Goal: Task Accomplishment & Management: Manage account settings

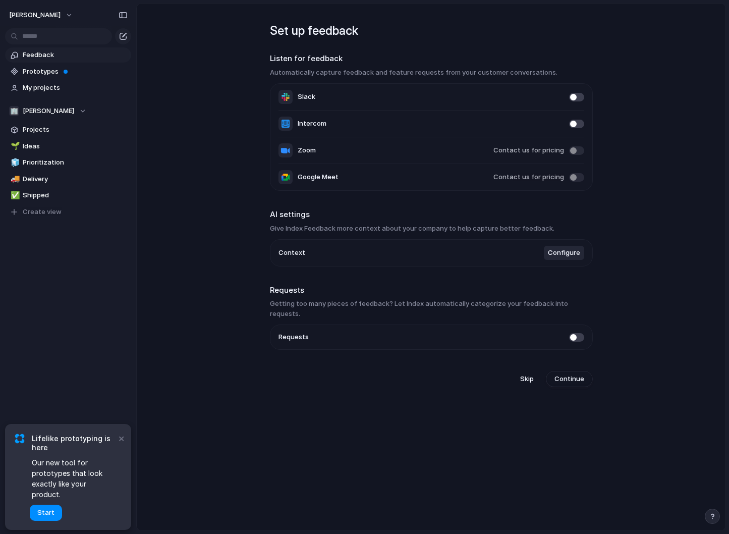
click at [567, 255] on span "Configure" at bounding box center [564, 253] width 32 height 10
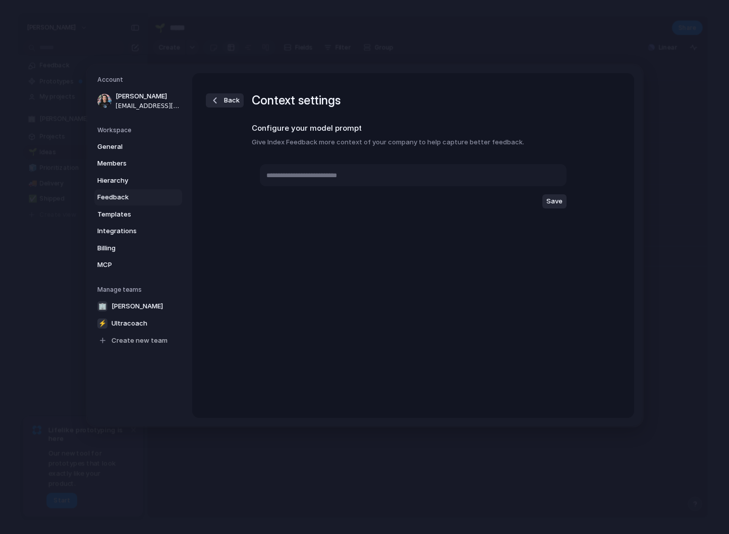
click at [128, 199] on span "Feedback" at bounding box center [129, 197] width 65 height 10
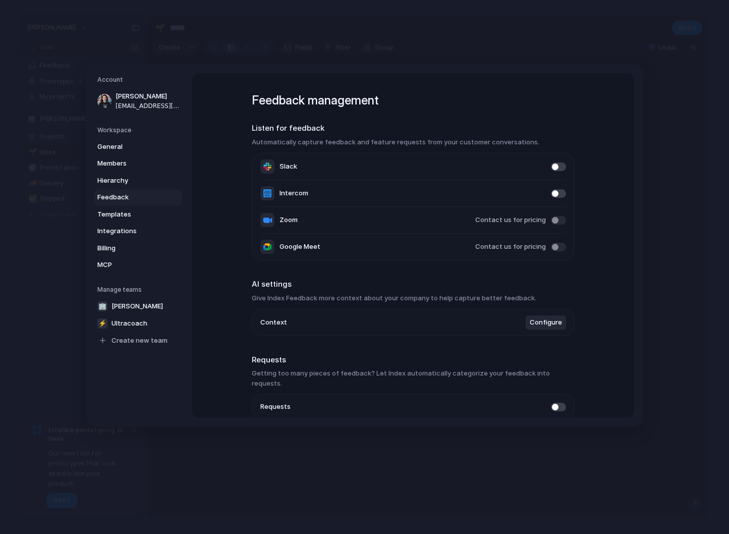
click at [121, 155] on div "General Members Hierarchy Feedback Templates Integrations Billing MCP" at bounding box center [139, 206] width 85 height 134
click at [119, 146] on span "General" at bounding box center [129, 147] width 65 height 10
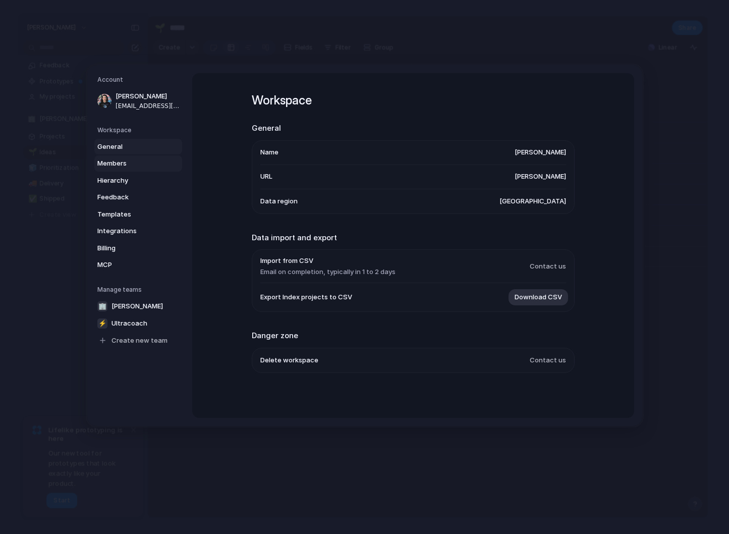
click at [115, 166] on span "Members" at bounding box center [129, 163] width 65 height 10
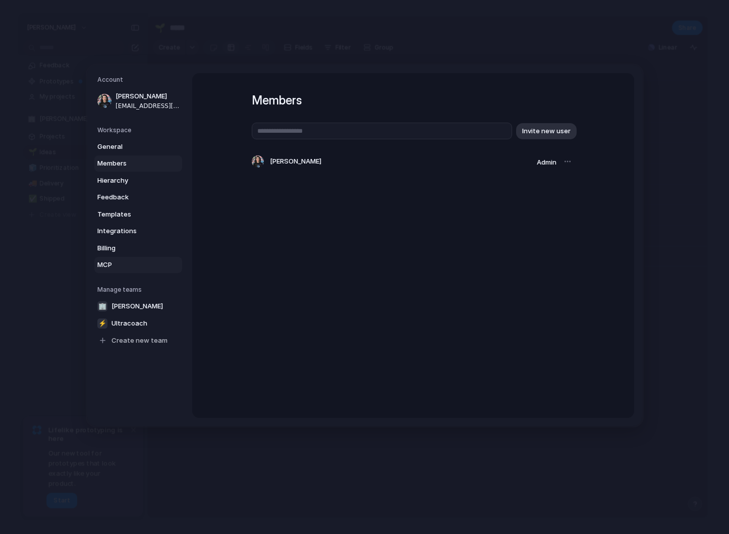
click at [118, 263] on span "MCP" at bounding box center [129, 265] width 65 height 10
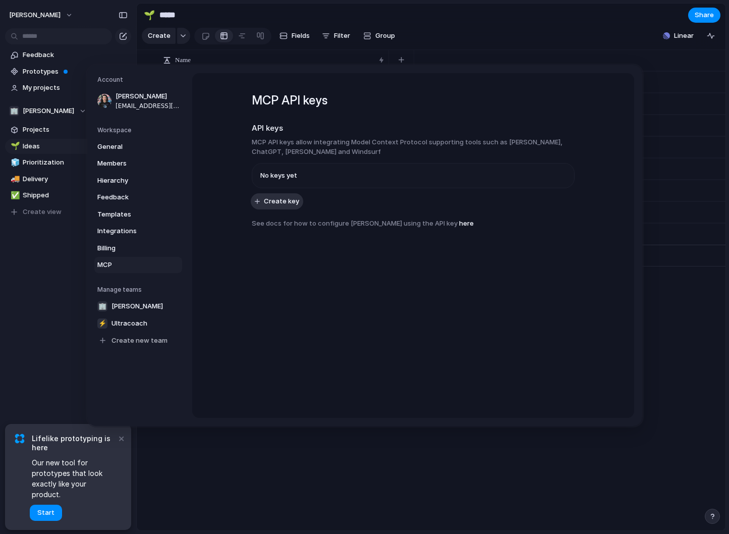
drag, startPoint x: 221, startPoint y: 478, endPoint x: 225, endPoint y: 474, distance: 5.4
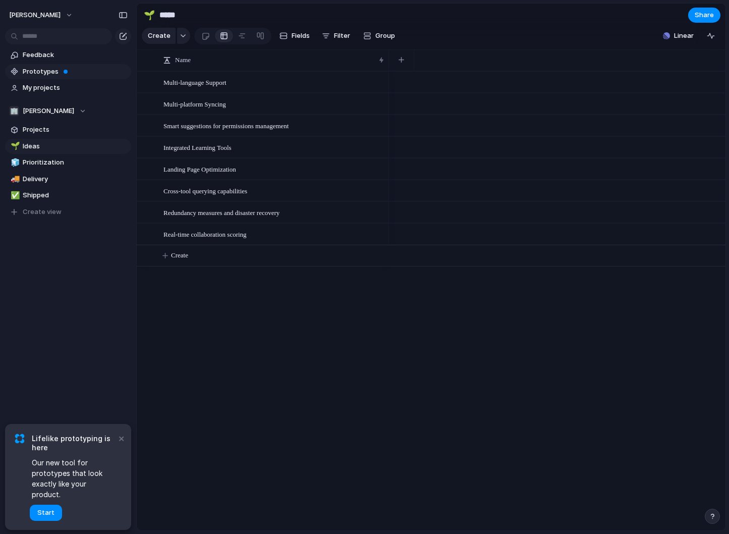
click at [55, 73] on span "Prototypes" at bounding box center [75, 72] width 105 height 10
click at [59, 133] on span "Projects" at bounding box center [75, 130] width 105 height 10
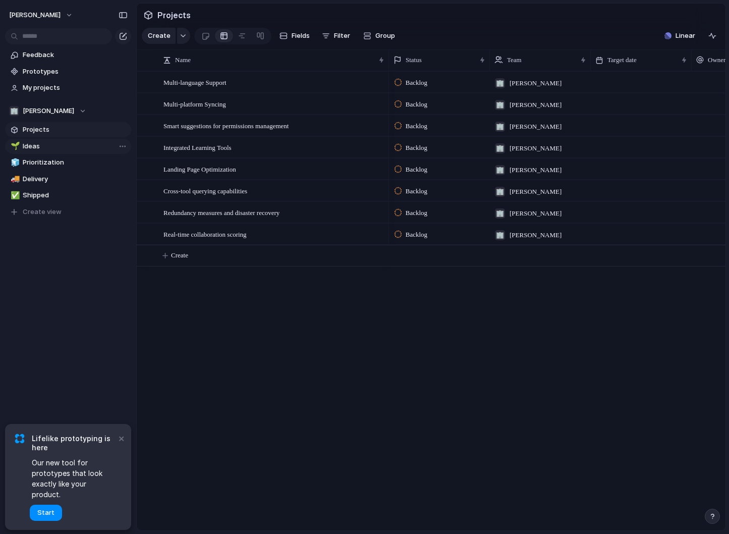
click at [51, 150] on span "Ideas" at bounding box center [75, 146] width 105 height 10
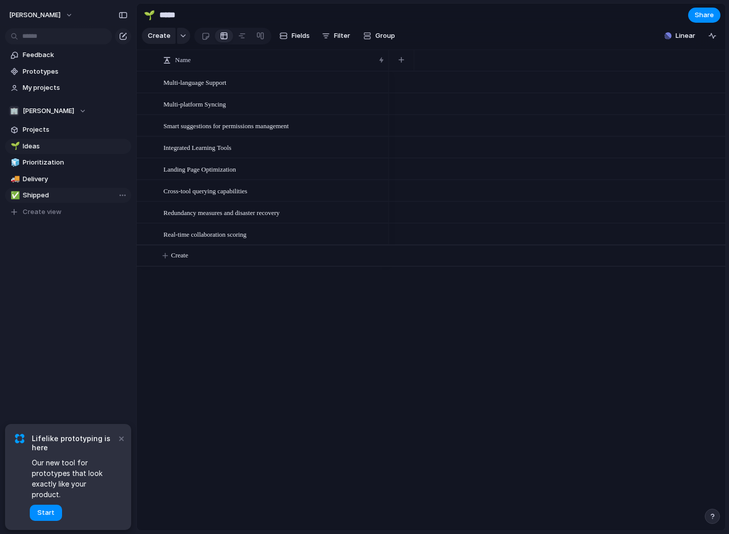
click at [53, 191] on span "Shipped" at bounding box center [75, 195] width 105 height 10
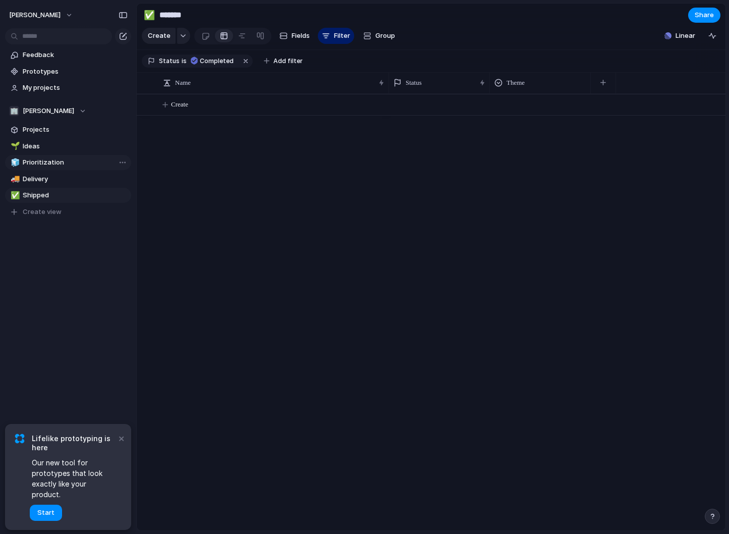
click at [55, 166] on span "Prioritization" at bounding box center [75, 162] width 105 height 10
type input "**********"
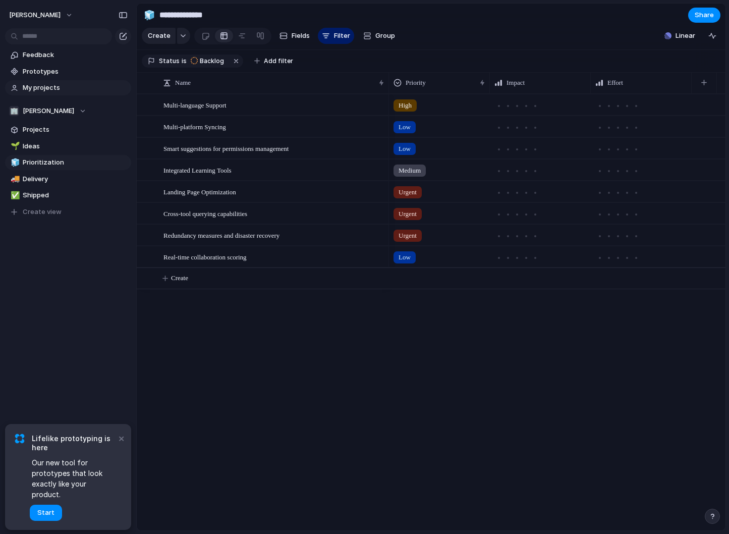
click at [45, 84] on span "My projects" at bounding box center [75, 88] width 105 height 10
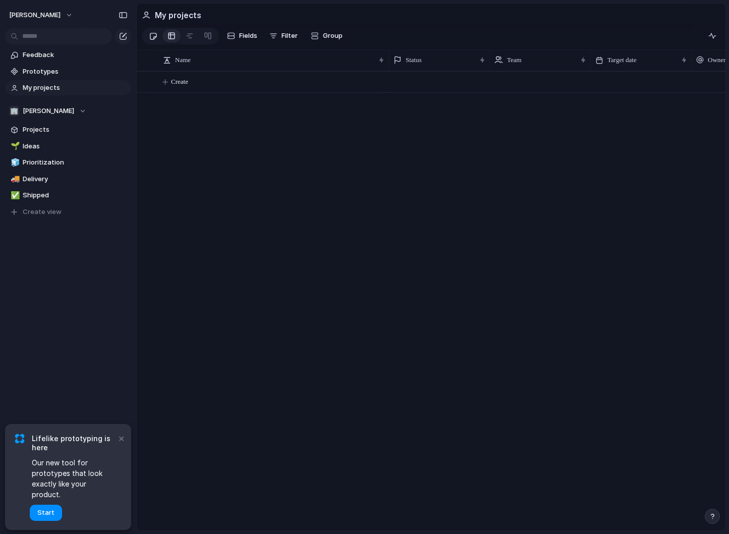
click at [151, 32] on div at bounding box center [153, 36] width 9 height 17
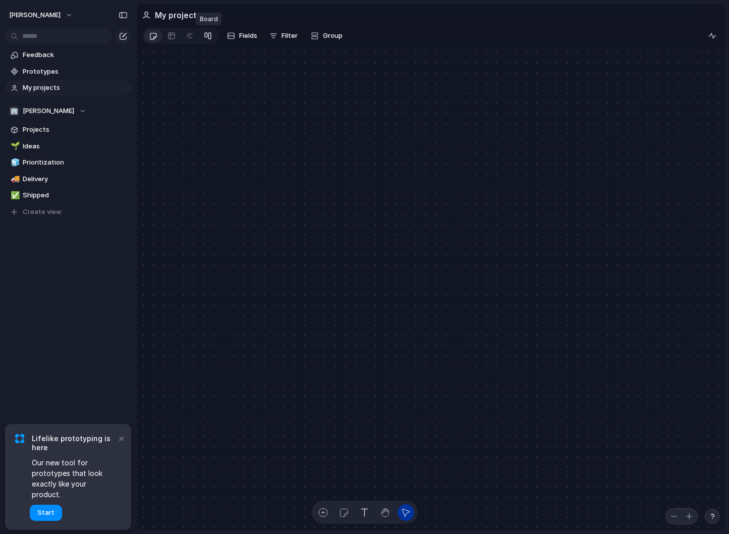
click at [207, 34] on div at bounding box center [208, 36] width 8 height 16
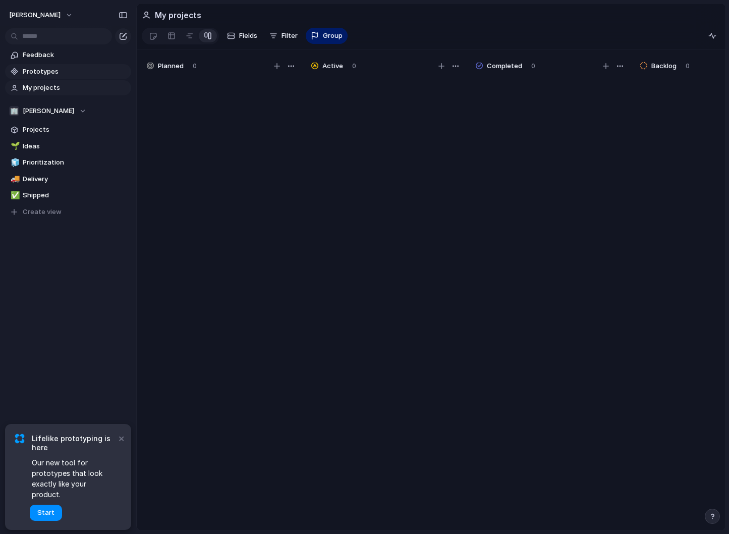
click at [37, 72] on span "Prototypes" at bounding box center [75, 72] width 105 height 10
click at [35, 132] on span "Projects" at bounding box center [75, 130] width 105 height 10
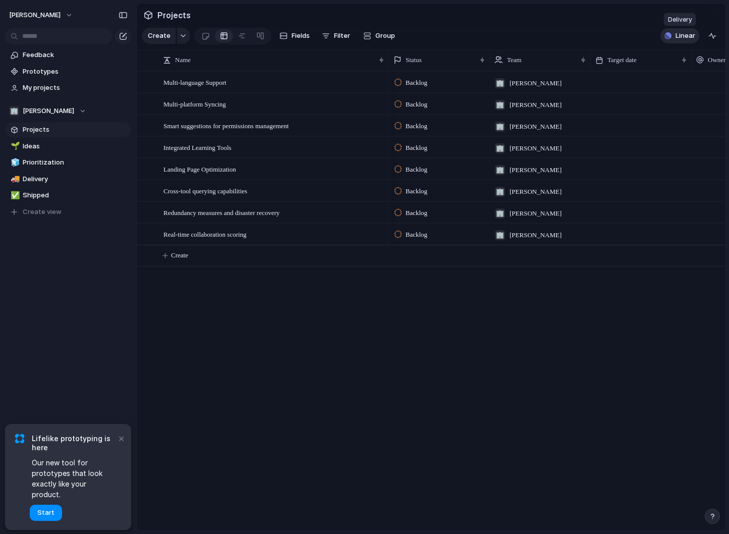
click at [673, 39] on button "Linear" at bounding box center [680, 35] width 39 height 15
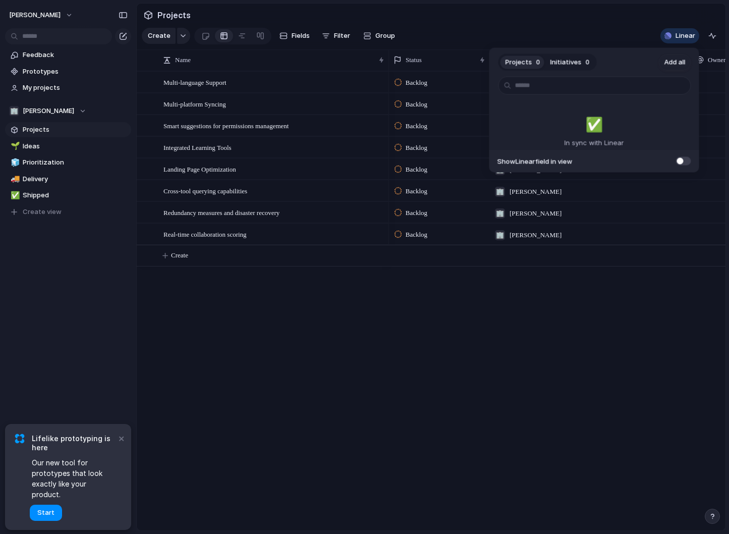
click at [679, 161] on span at bounding box center [683, 160] width 15 height 9
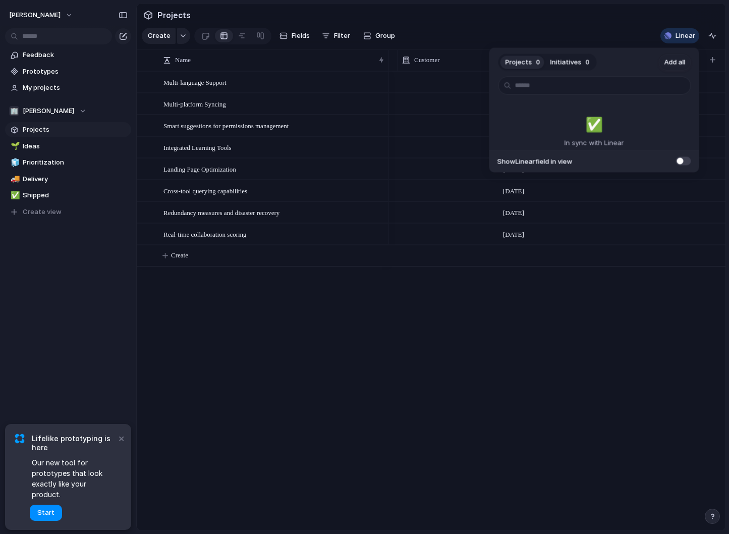
click at [680, 163] on span at bounding box center [683, 160] width 15 height 9
click at [680, 162] on span at bounding box center [683, 160] width 15 height 9
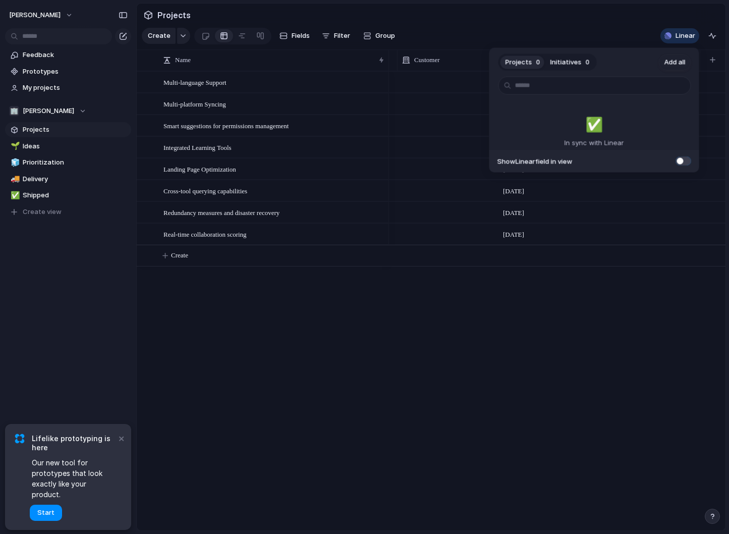
scroll to position [0, 295]
click at [681, 164] on span at bounding box center [683, 160] width 15 height 9
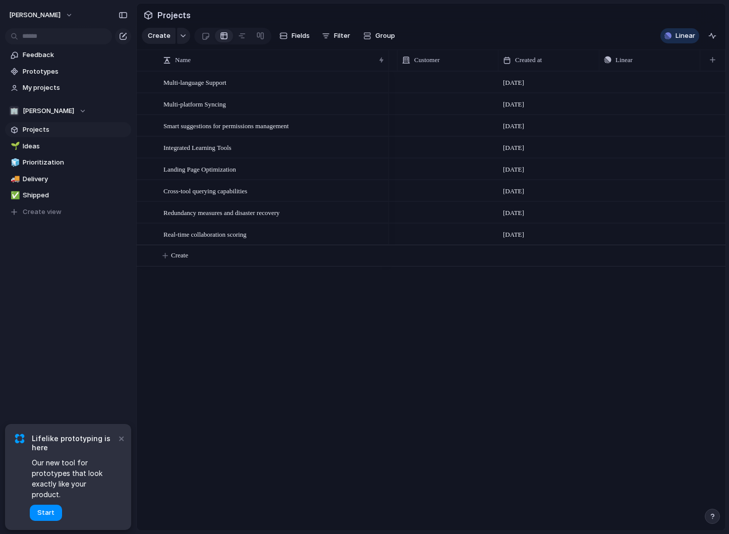
click at [637, 290] on div "Projects 0 Initiatives 0 Add all ✅️ In sync with Linear Show Linear field in vi…" at bounding box center [364, 267] width 729 height 534
click at [59, 13] on span "[PERSON_NAME]" at bounding box center [34, 15] width 51 height 10
click at [51, 330] on div "Settings Invite members Change theme Sign out" at bounding box center [364, 267] width 729 height 534
click at [70, 11] on button "[PERSON_NAME]" at bounding box center [42, 15] width 74 height 16
click at [59, 41] on li "Settings" at bounding box center [49, 38] width 84 height 16
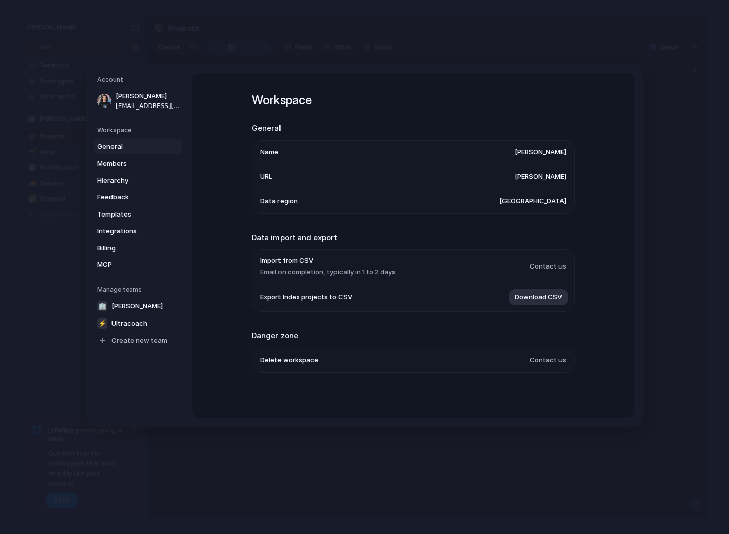
click at [132, 153] on link "General" at bounding box center [138, 147] width 88 height 16
click at [139, 160] on span "Members" at bounding box center [129, 163] width 65 height 10
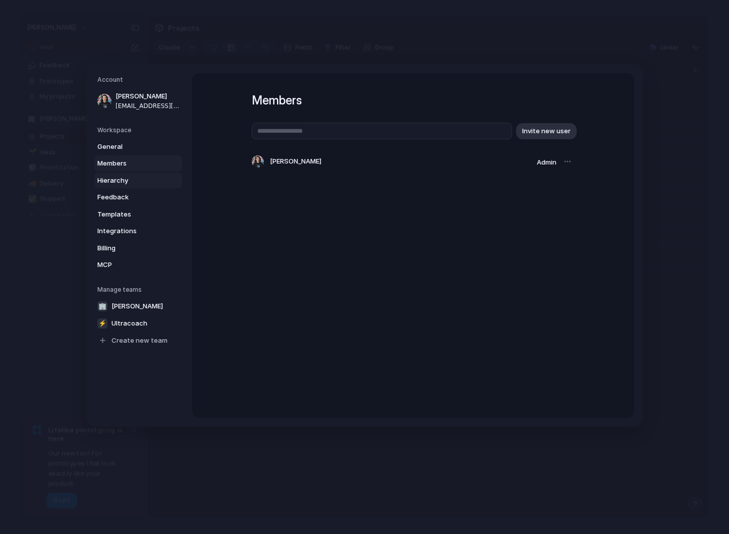
click at [133, 177] on span "Hierarchy" at bounding box center [129, 181] width 65 height 10
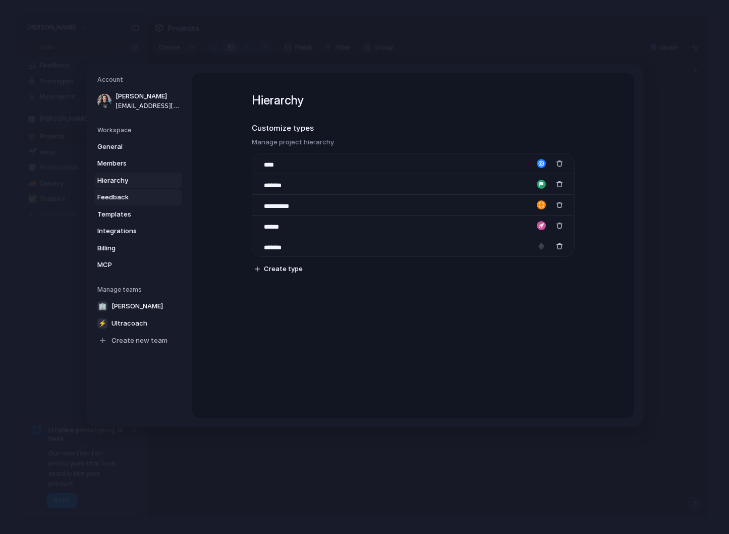
click at [125, 198] on span "Feedback" at bounding box center [129, 197] width 65 height 10
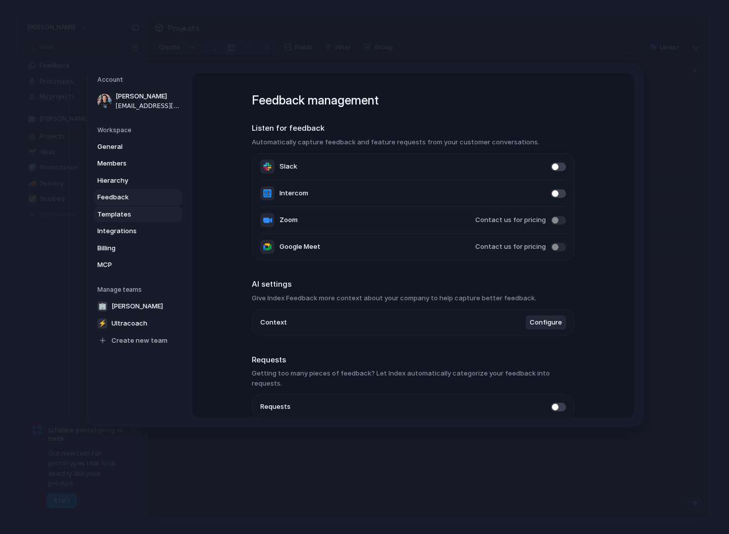
click at [123, 218] on span "Templates" at bounding box center [129, 214] width 65 height 10
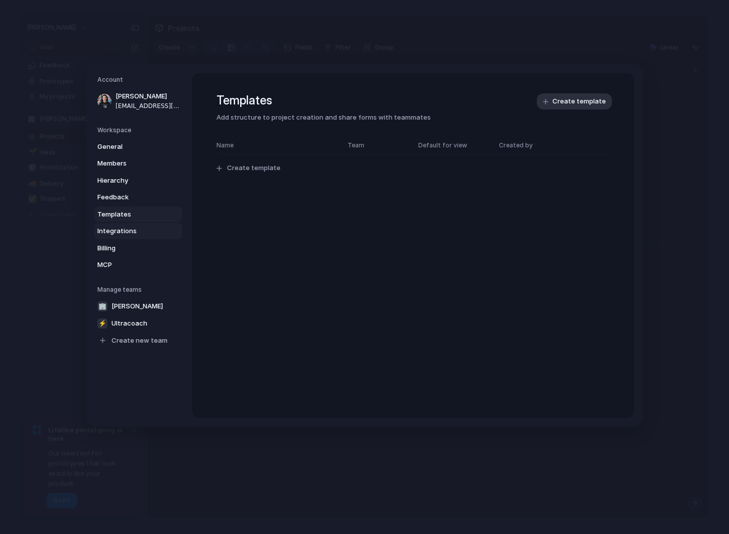
click at [123, 231] on span "Integrations" at bounding box center [129, 231] width 65 height 10
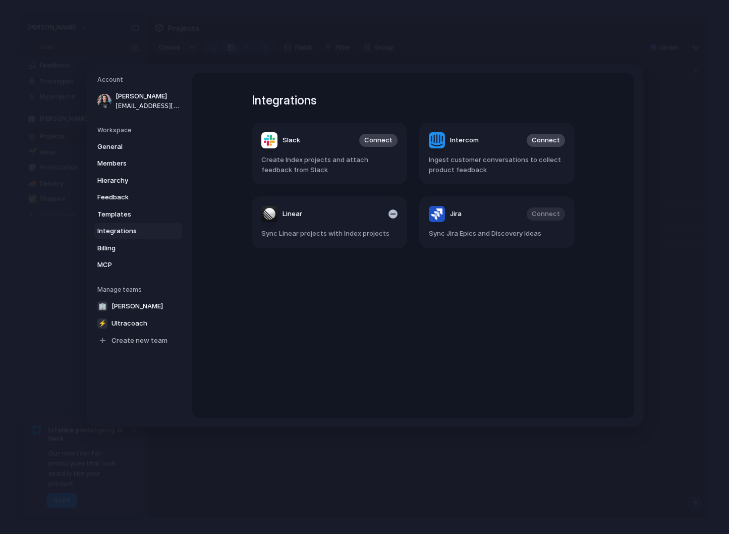
click at [345, 238] on span "Sync Linear projects with Index projects" at bounding box center [329, 234] width 136 height 10
click at [125, 248] on span "Billing" at bounding box center [129, 248] width 65 height 10
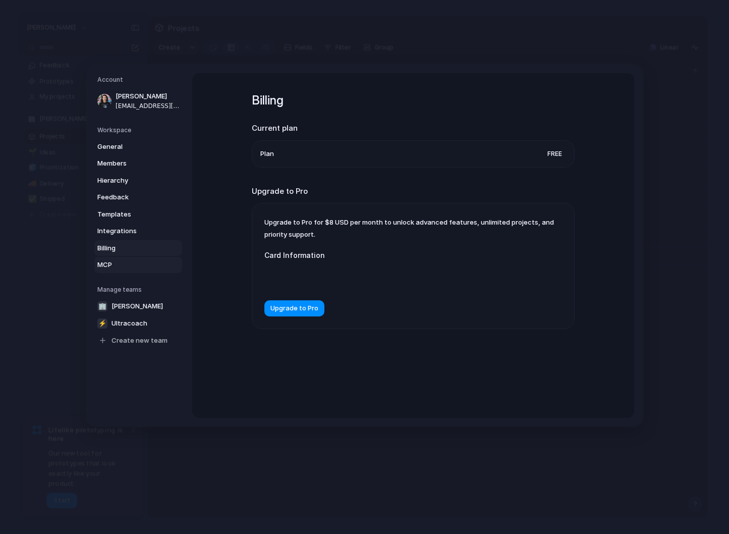
click at [119, 265] on span "MCP" at bounding box center [129, 265] width 65 height 10
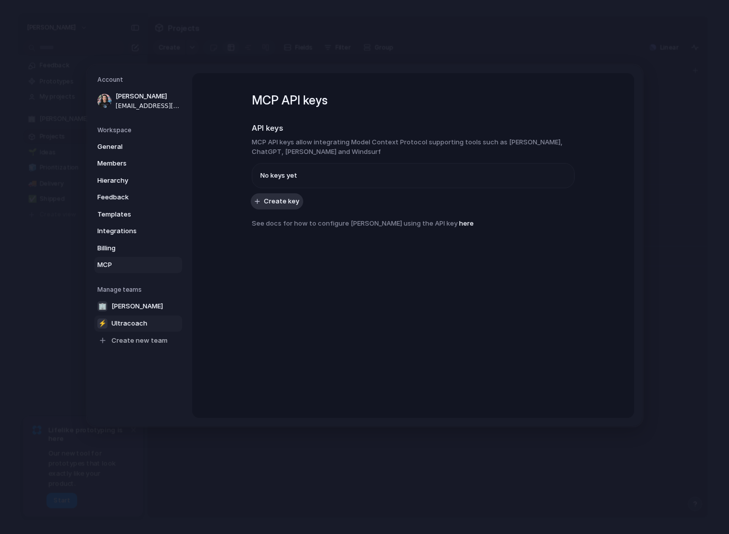
click at [134, 322] on span "Ultracoach" at bounding box center [130, 323] width 36 height 10
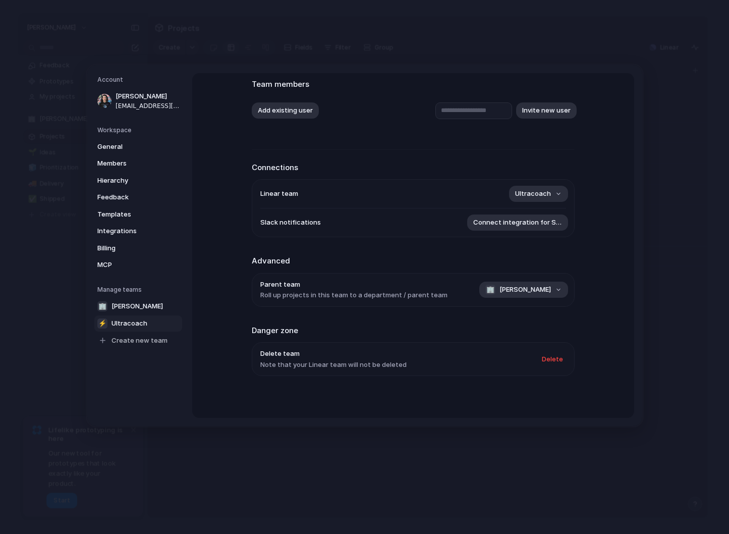
scroll to position [68, 0]
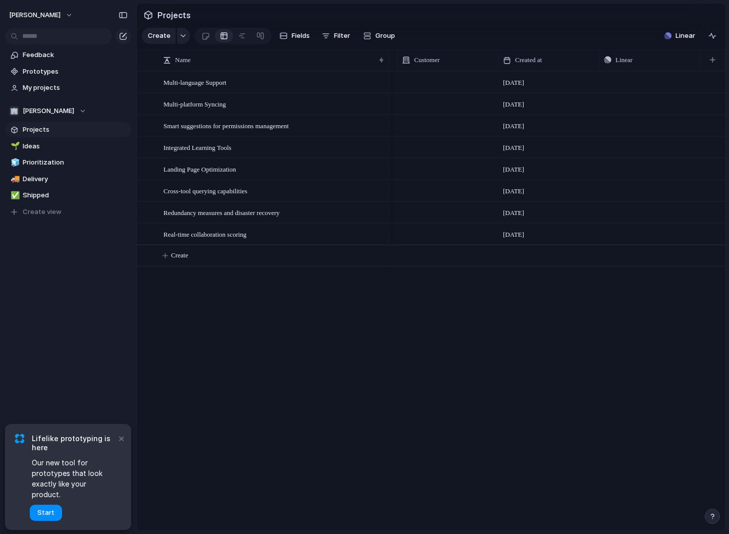
click at [48, 131] on span "Projects" at bounding box center [75, 130] width 105 height 10
click at [72, 148] on span "Ideas" at bounding box center [75, 146] width 105 height 10
click at [65, 165] on span "Prioritization" at bounding box center [75, 162] width 105 height 10
type input "**********"
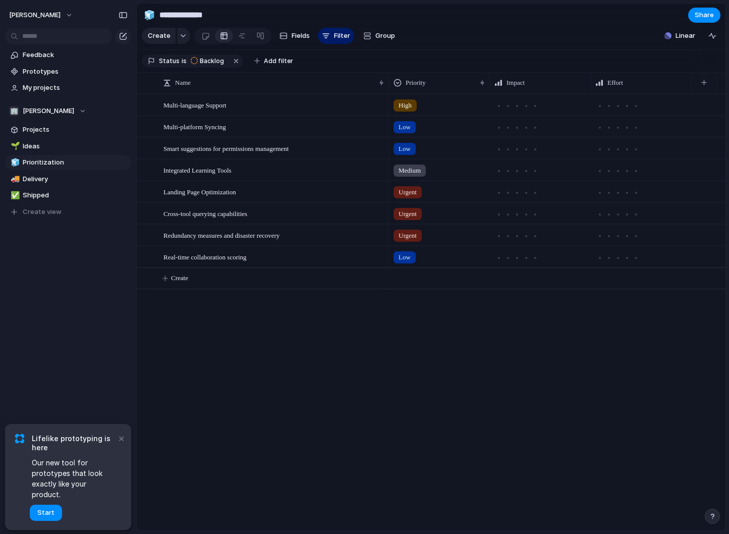
click at [115, 292] on div "Feedback Prototypes My projects 🏢 Shane-barringer Projects 🌱 Ideas 🧊 Prioritiza…" at bounding box center [68, 150] width 136 height 301
click at [338, 30] on button "Filter" at bounding box center [336, 36] width 36 height 16
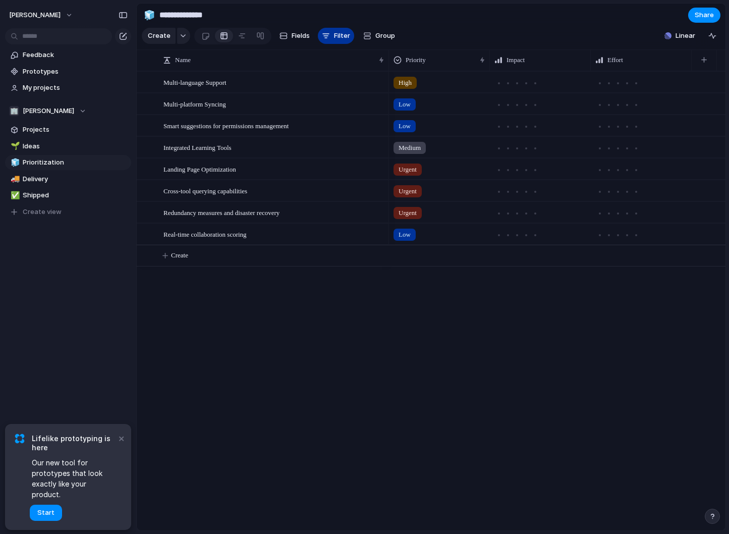
click at [337, 34] on span "Filter" at bounding box center [342, 36] width 16 height 10
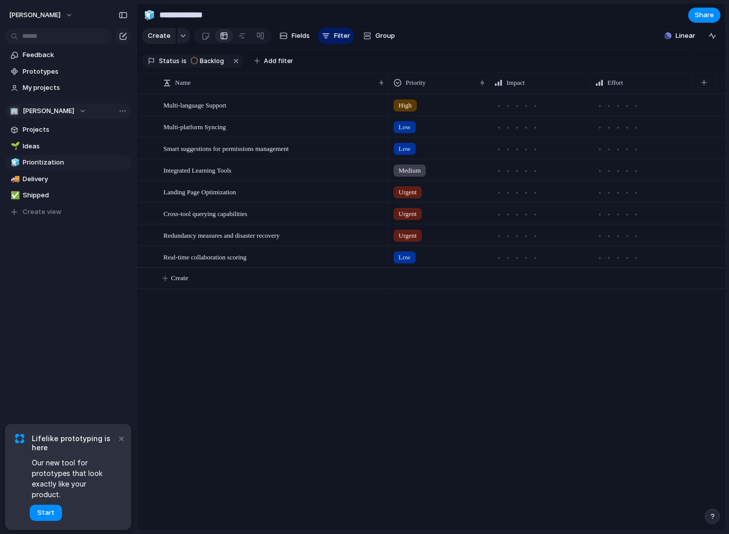
click at [60, 110] on span "[PERSON_NAME]" at bounding box center [48, 111] width 51 height 10
click at [57, 170] on span "Ultracoach" at bounding box center [49, 169] width 36 height 10
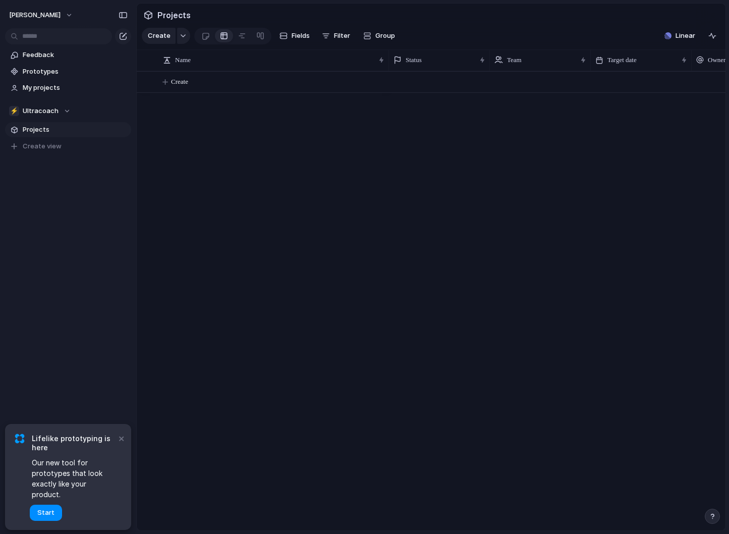
click at [57, 132] on span "Projects" at bounding box center [75, 130] width 105 height 10
click at [43, 132] on span "Projects" at bounding box center [75, 130] width 105 height 10
click at [201, 142] on div "Create" at bounding box center [431, 300] width 589 height 459
click at [239, 36] on div at bounding box center [242, 36] width 8 height 16
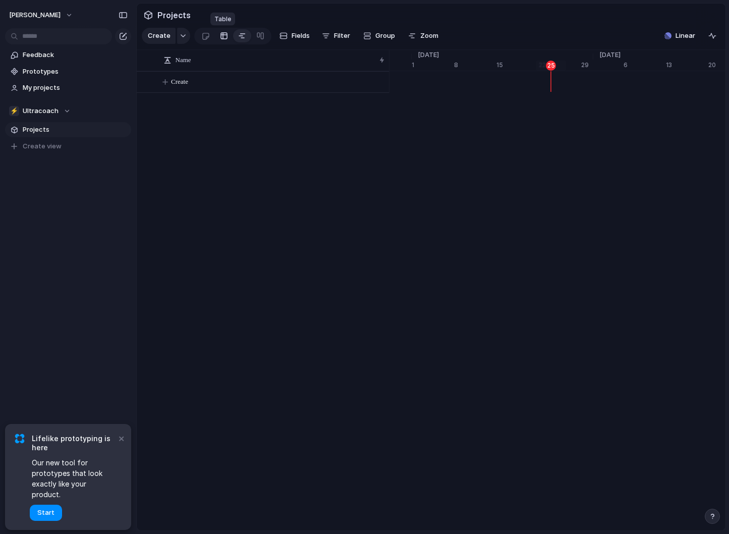
click at [220, 36] on div at bounding box center [224, 36] width 8 height 16
click at [682, 38] on span "Linear" at bounding box center [686, 36] width 20 height 10
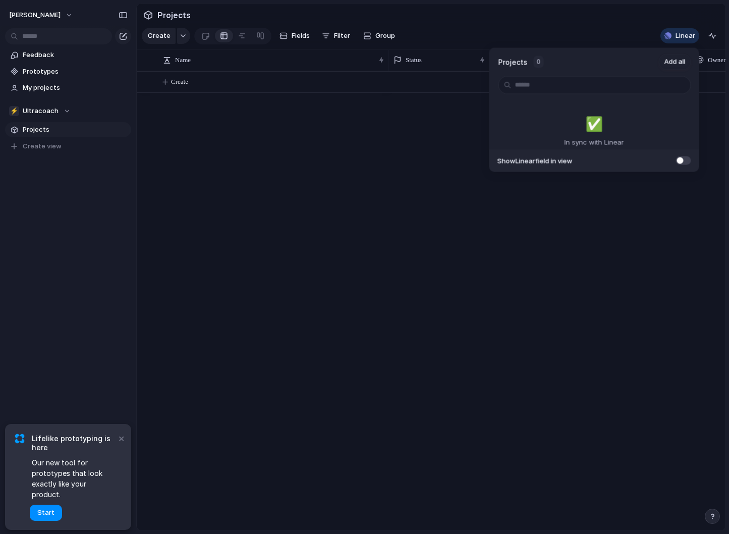
click at [681, 162] on span at bounding box center [683, 160] width 15 height 9
click at [603, 129] on div "✅️ In sync with Linear" at bounding box center [595, 131] width 60 height 34
click at [680, 59] on span "Add all" at bounding box center [675, 62] width 21 height 10
click at [676, 64] on span "Add all" at bounding box center [675, 62] width 21 height 10
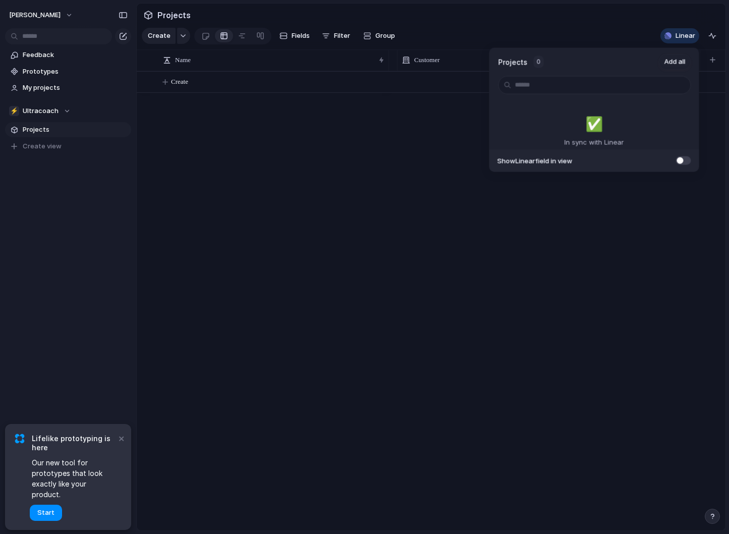
click at [682, 34] on div "Projects 0 Add all ✅️ In sync with Linear Show Linear field in view" at bounding box center [364, 267] width 729 height 534
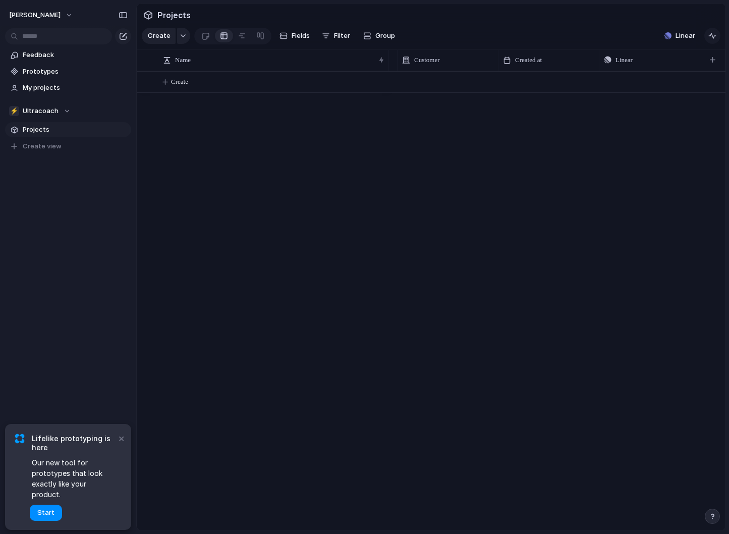
click at [711, 34] on div "button" at bounding box center [713, 36] width 8 height 8
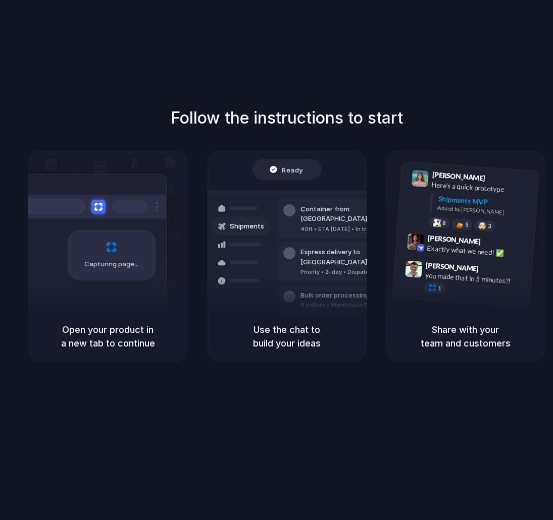
click at [111, 268] on span "Capturing page" at bounding box center [112, 264] width 56 height 10
click at [115, 284] on div "Capturing page" at bounding box center [90, 251] width 152 height 155
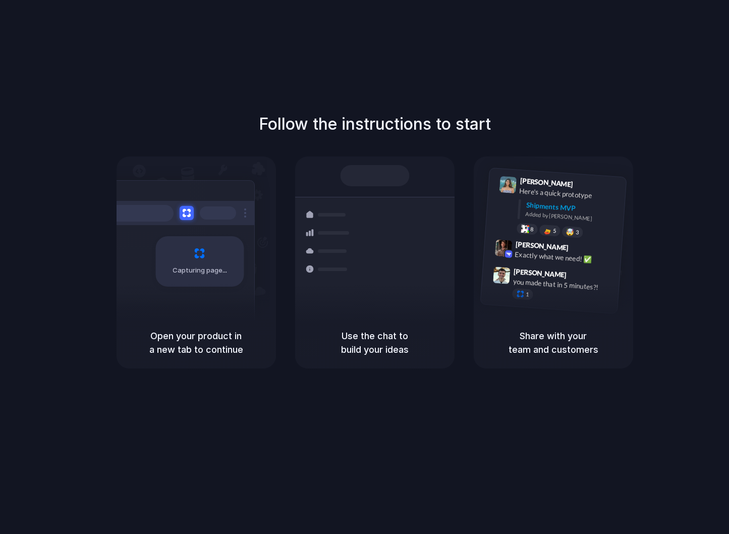
click at [191, 253] on div "Capturing page" at bounding box center [199, 261] width 88 height 50
click at [191, 210] on button at bounding box center [186, 212] width 15 height 15
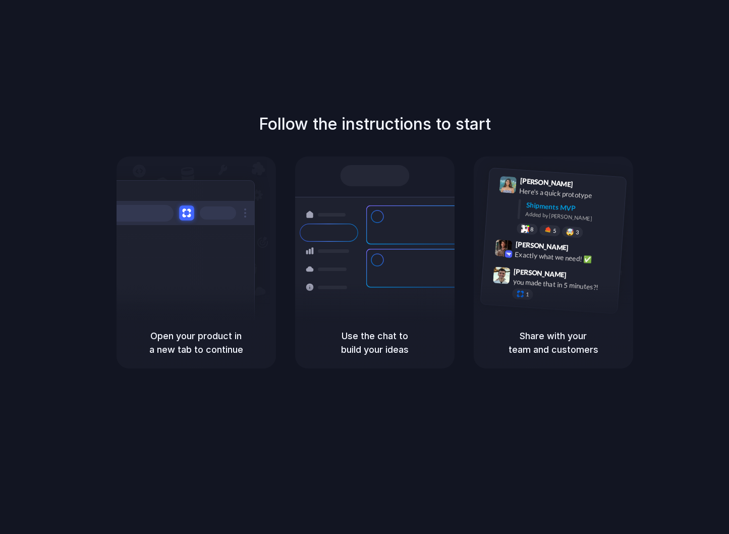
click at [189, 213] on button at bounding box center [186, 212] width 15 height 15
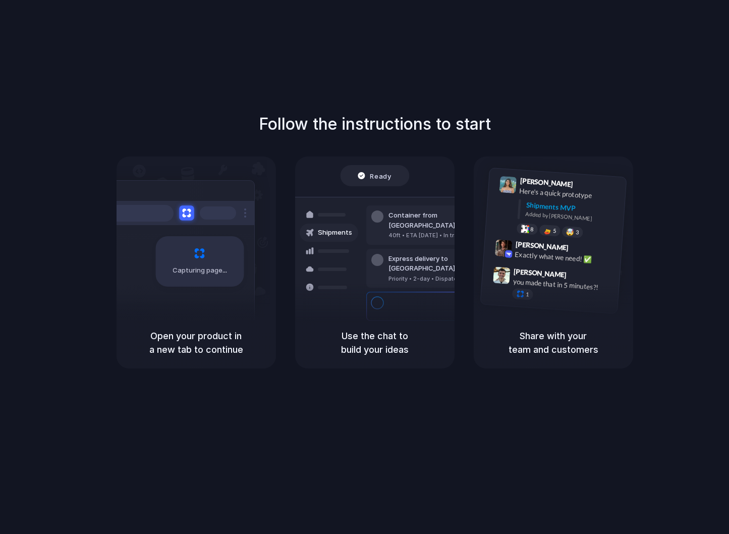
click at [189, 213] on button at bounding box center [186, 212] width 15 height 15
click at [133, 280] on div "Capturing page" at bounding box center [178, 257] width 152 height 155
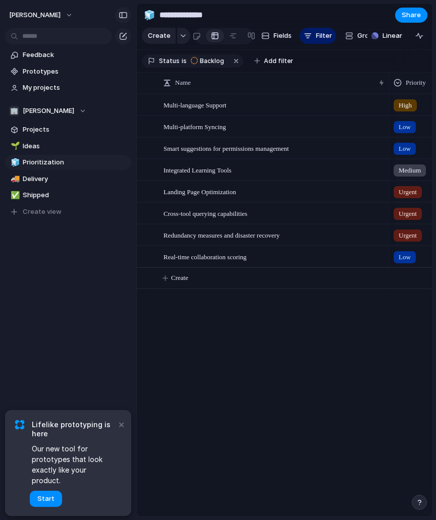
click at [125, 16] on div "button" at bounding box center [123, 15] width 9 height 7
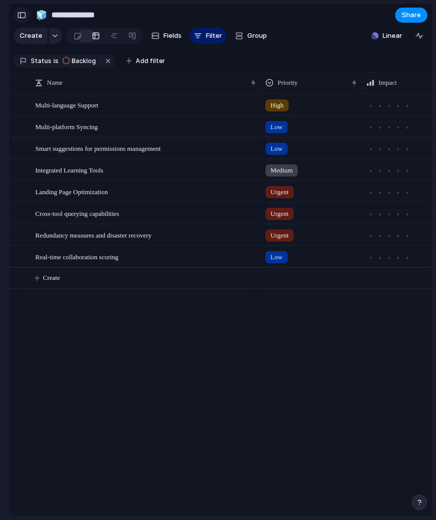
click at [24, 16] on div "button" at bounding box center [21, 15] width 9 height 7
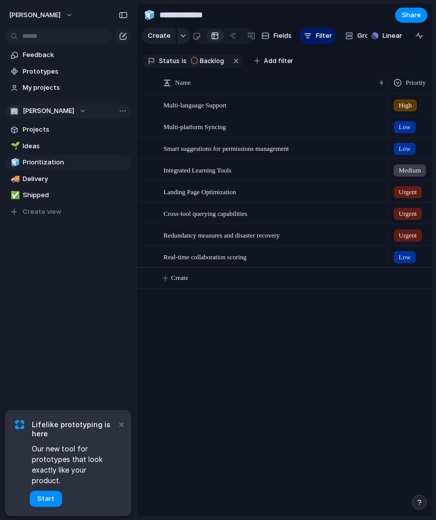
click at [43, 113] on span "[PERSON_NAME]" at bounding box center [48, 111] width 51 height 10
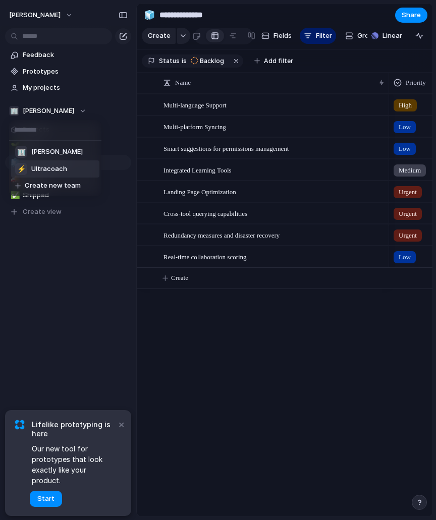
click at [40, 168] on span "Ultracoach" at bounding box center [49, 169] width 36 height 10
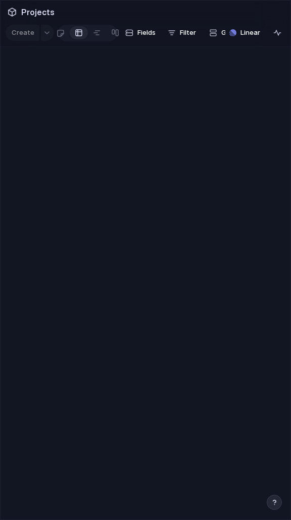
click at [49, 164] on div at bounding box center [146, 282] width 291 height 473
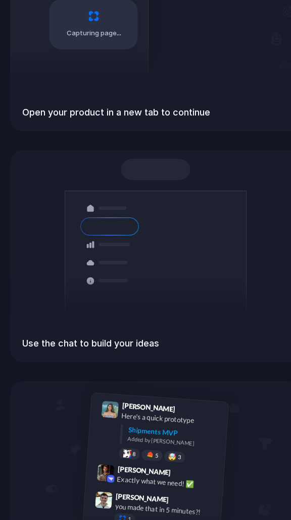
scroll to position [28, 0]
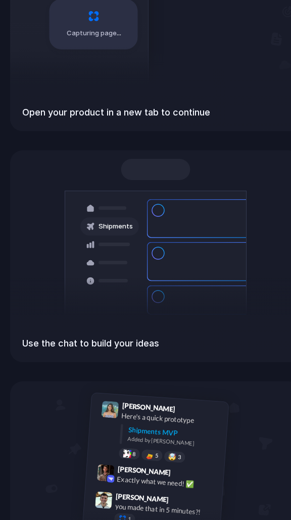
click at [105, 39] on div "Capturing page" at bounding box center [93, 24] width 88 height 50
click at [103, 18] on div "Capturing page" at bounding box center [93, 24] width 88 height 50
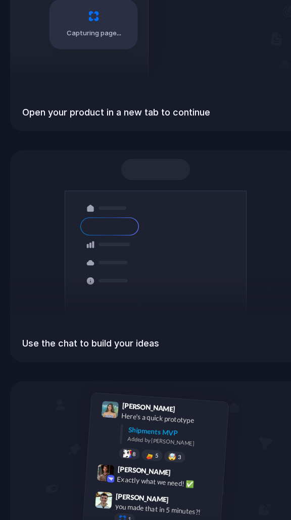
scroll to position [0, 0]
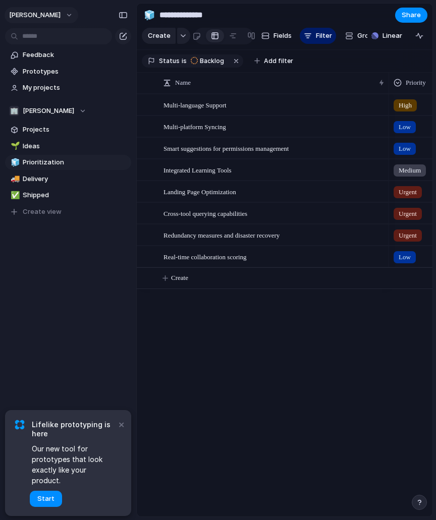
click at [51, 16] on span "[PERSON_NAME]" at bounding box center [34, 15] width 51 height 10
click at [47, 39] on span "Settings" at bounding box center [37, 38] width 28 height 10
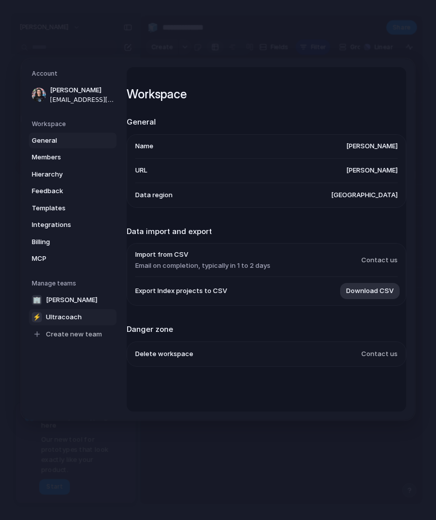
click at [70, 318] on span "Ultracoach" at bounding box center [64, 317] width 36 height 10
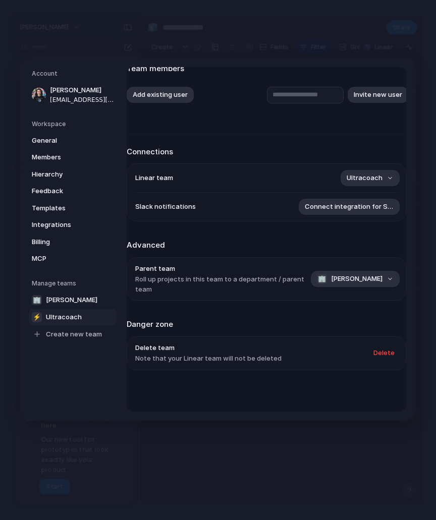
scroll to position [78, 0]
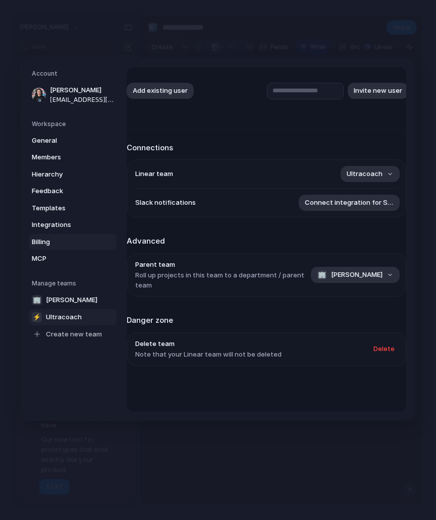
click at [51, 241] on span "Billing" at bounding box center [64, 242] width 65 height 10
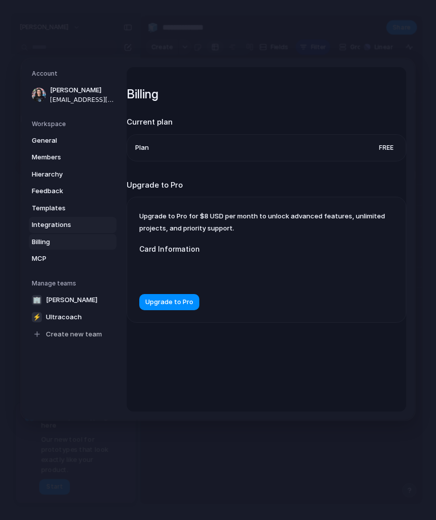
click at [58, 225] on span "Integrations" at bounding box center [64, 225] width 65 height 10
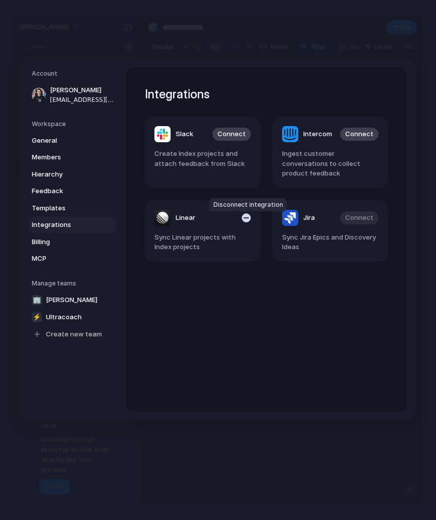
click at [247, 218] on div "button" at bounding box center [246, 217] width 9 height 9
click at [239, 222] on span "Connect" at bounding box center [231, 218] width 28 height 10
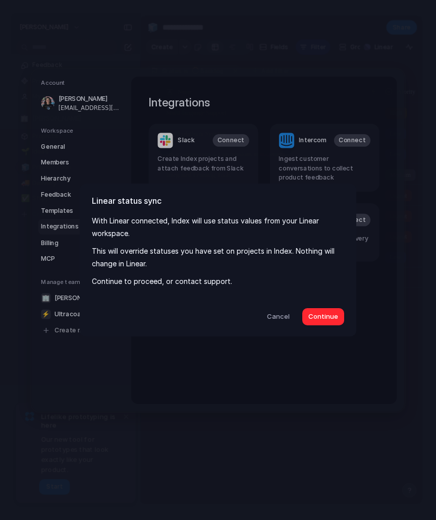
click at [324, 316] on span "Continue" at bounding box center [323, 317] width 30 height 10
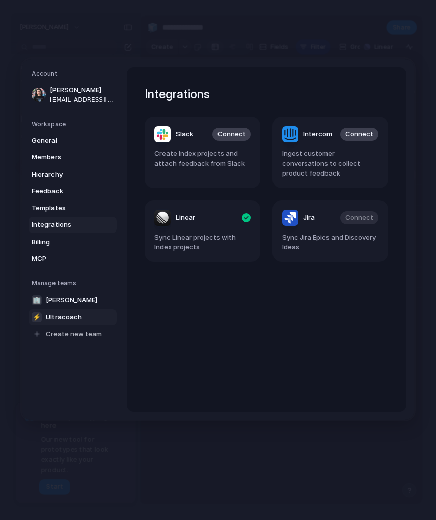
click at [78, 318] on span "Ultracoach" at bounding box center [64, 317] width 36 height 10
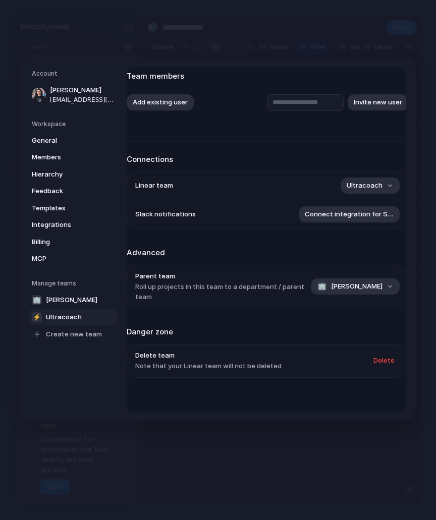
scroll to position [78, 0]
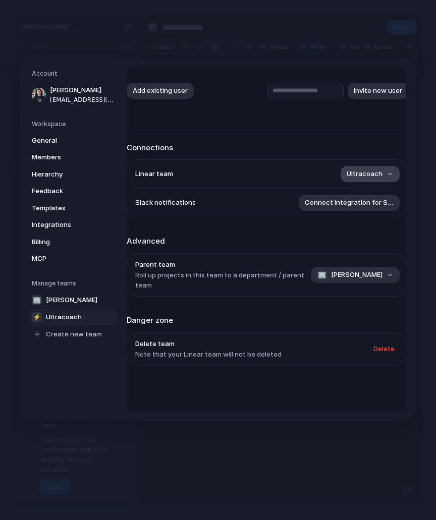
click at [386, 170] on button "Ultracoach" at bounding box center [370, 174] width 59 height 16
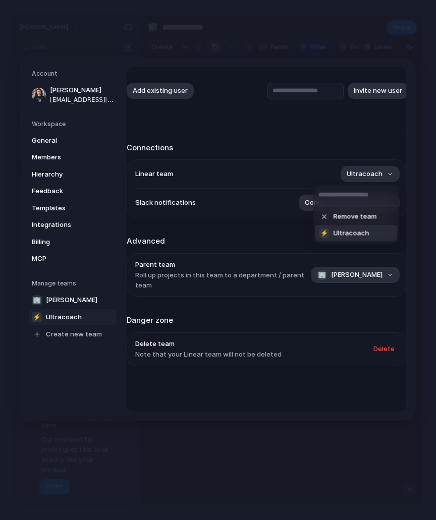
click at [351, 235] on span "Ultracoach" at bounding box center [352, 234] width 36 height 10
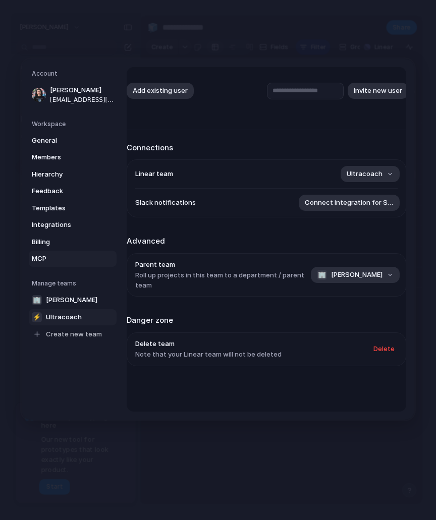
click at [68, 254] on span "MCP" at bounding box center [64, 259] width 65 height 10
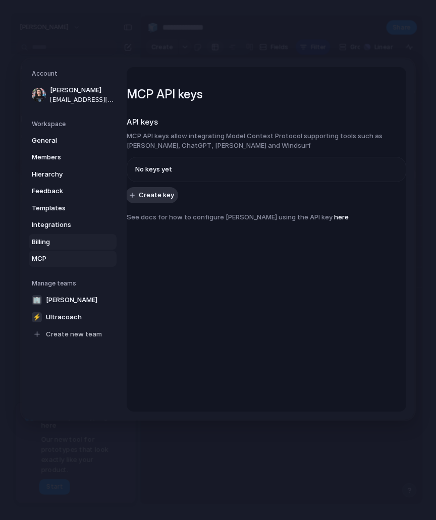
click at [69, 241] on span "Billing" at bounding box center [64, 242] width 65 height 10
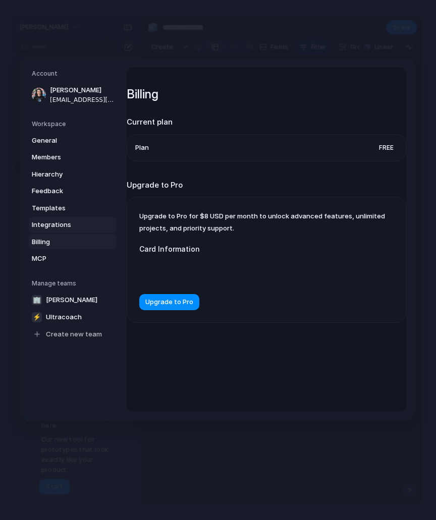
click at [69, 229] on span "Integrations" at bounding box center [64, 225] width 65 height 10
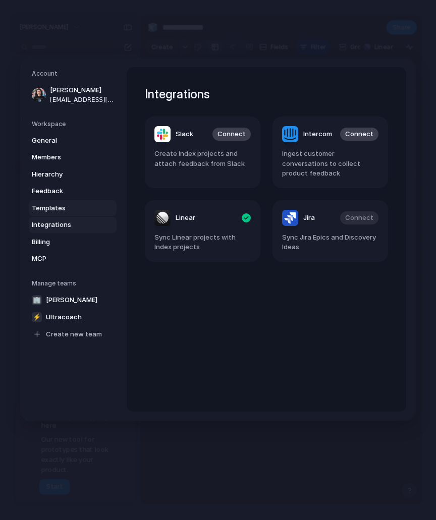
click at [67, 212] on span "Templates" at bounding box center [64, 208] width 65 height 10
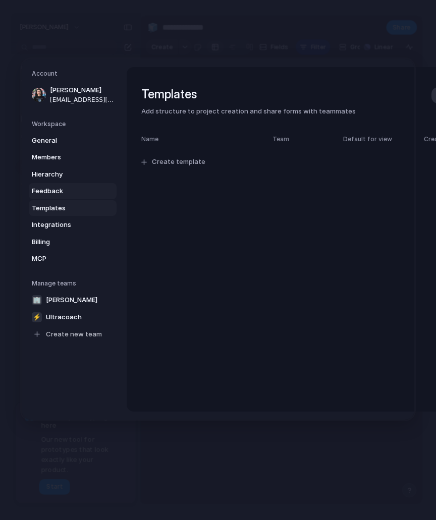
click at [64, 196] on link "Feedback" at bounding box center [73, 191] width 88 height 16
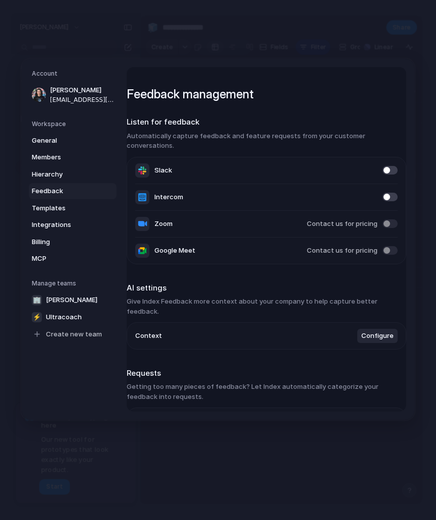
drag, startPoint x: 59, startPoint y: 177, endPoint x: 60, endPoint y: 183, distance: 6.6
click at [60, 183] on div "General Members Hierarchy Feedback Templates Integrations Billing MCP" at bounding box center [74, 199] width 85 height 134
click at [59, 178] on span "Hierarchy" at bounding box center [64, 174] width 65 height 10
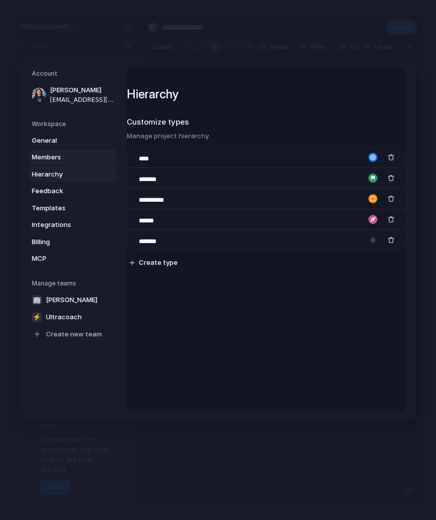
click at [57, 161] on span "Members" at bounding box center [64, 157] width 65 height 10
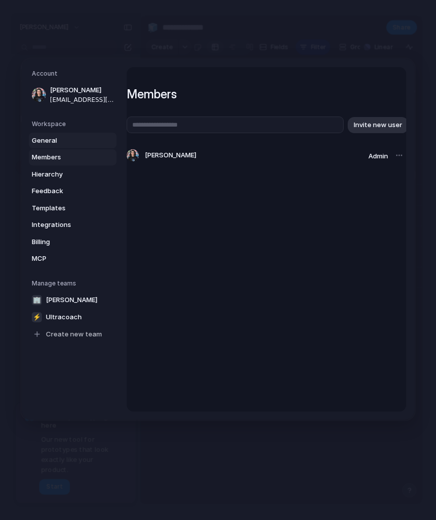
click at [55, 146] on link "General" at bounding box center [73, 140] width 88 height 16
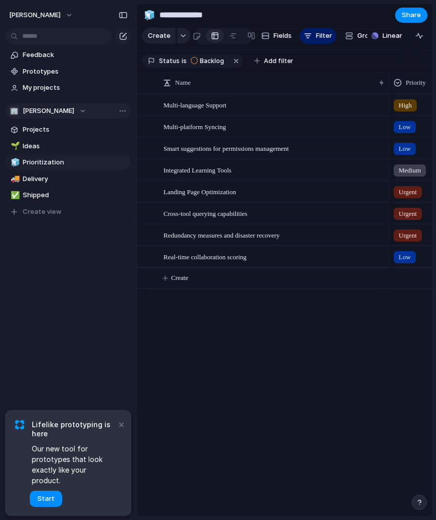
click at [61, 113] on span "[PERSON_NAME]" at bounding box center [48, 111] width 51 height 10
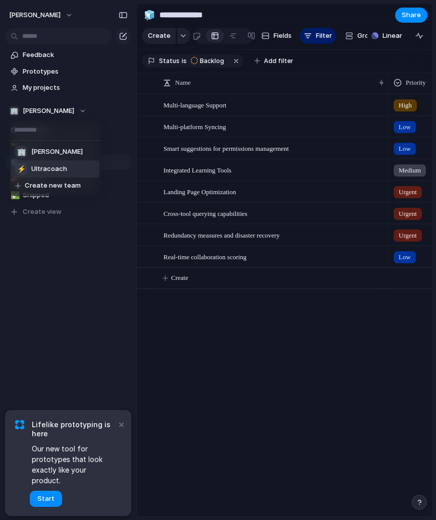
click at [52, 171] on span "Ultracoach" at bounding box center [49, 169] width 36 height 10
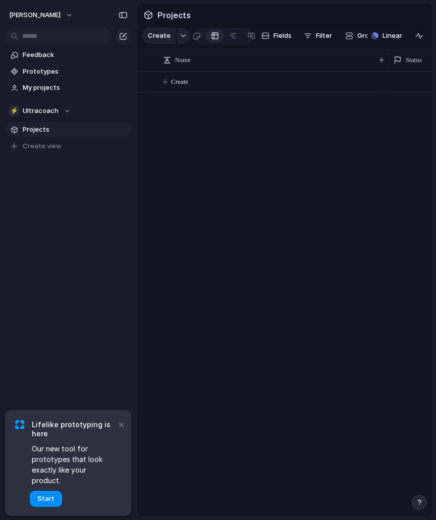
click at [197, 166] on div "Create" at bounding box center [285, 294] width 296 height 446
click at [181, 34] on div "button" at bounding box center [183, 36] width 7 height 4
click at [180, 36] on div "button" at bounding box center [183, 36] width 7 height 4
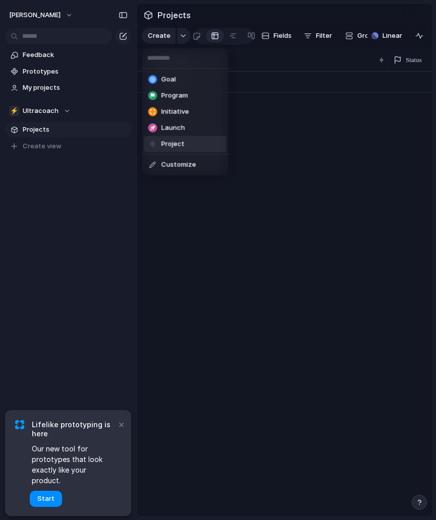
click at [185, 142] on li "Project" at bounding box center [185, 144] width 82 height 16
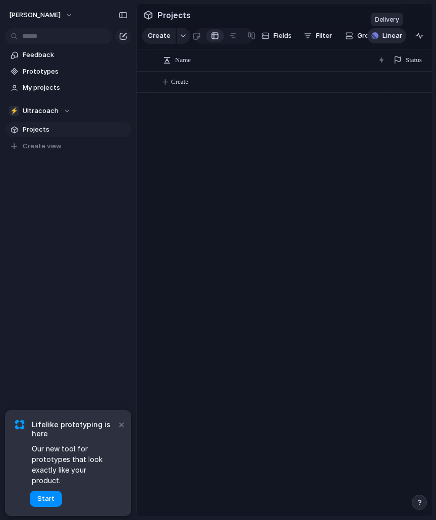
click at [394, 35] on span "Linear" at bounding box center [393, 36] width 20 height 10
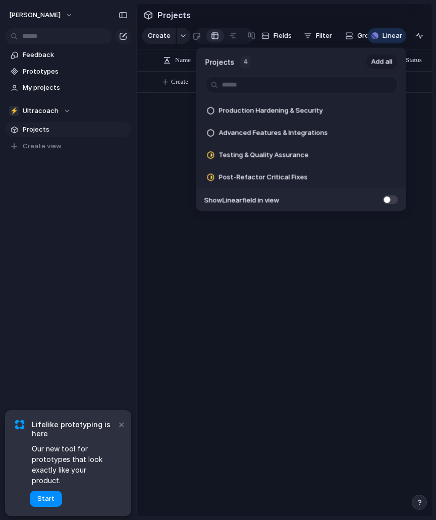
click at [377, 62] on span "Add all" at bounding box center [381, 62] width 21 height 10
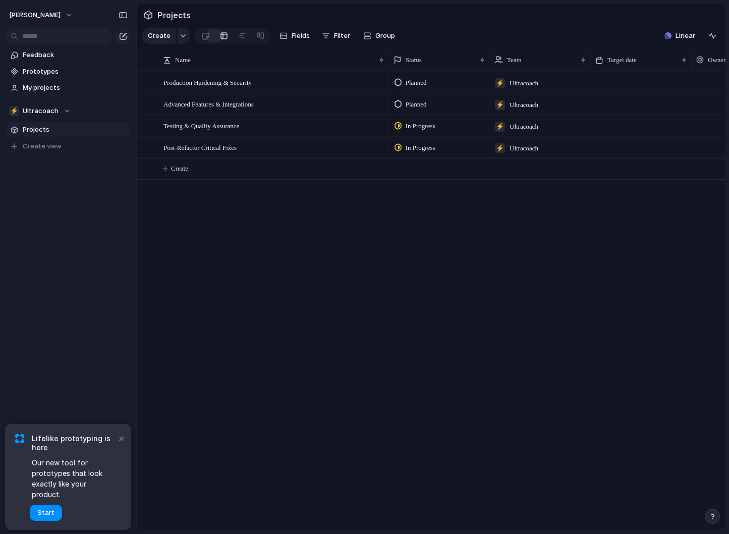
click at [337, 246] on div "Production Hardening & Security Advanced Features & Integrations Testing & Qual…" at bounding box center [431, 300] width 589 height 459
click at [254, 102] on span "Advanced Features & Integrations" at bounding box center [209, 104] width 90 height 12
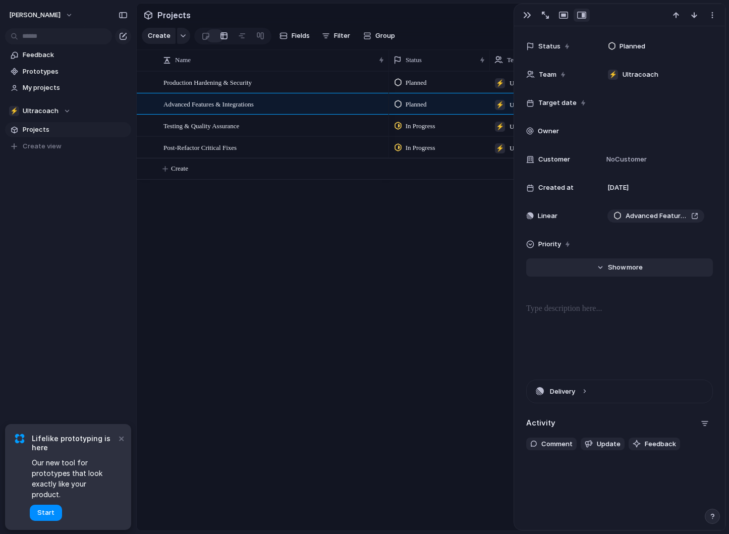
scroll to position [75, 0]
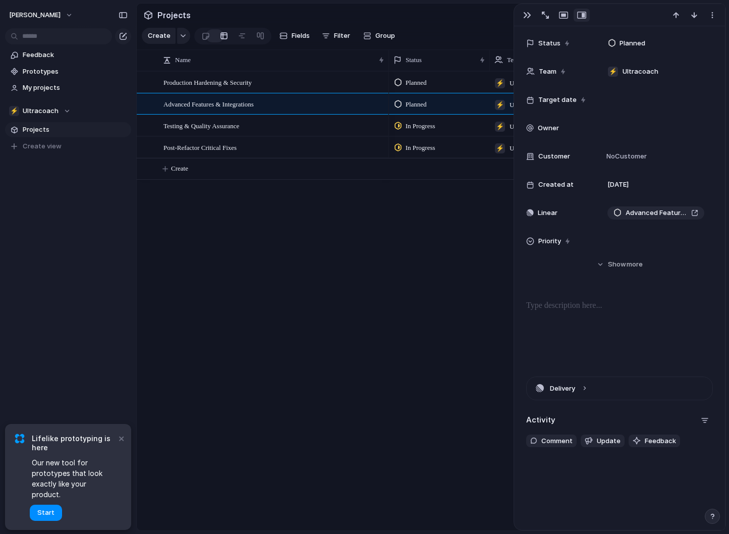
click at [357, 299] on div "Production Hardening & Security Advanced Features & Integrations Testing & Qual…" at bounding box center [431, 300] width 589 height 459
click at [183, 36] on div "button" at bounding box center [183, 36] width 7 height 4
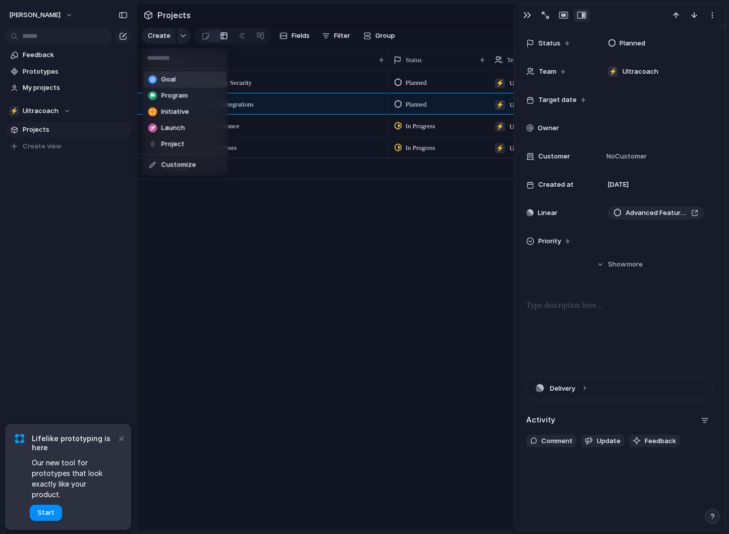
click at [180, 83] on li "Goal" at bounding box center [185, 80] width 82 height 16
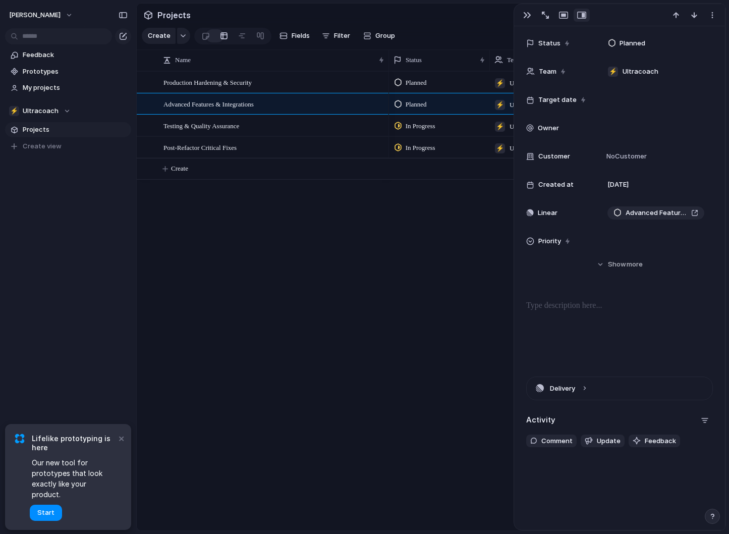
click at [436, 16] on div "button" at bounding box center [527, 15] width 8 height 8
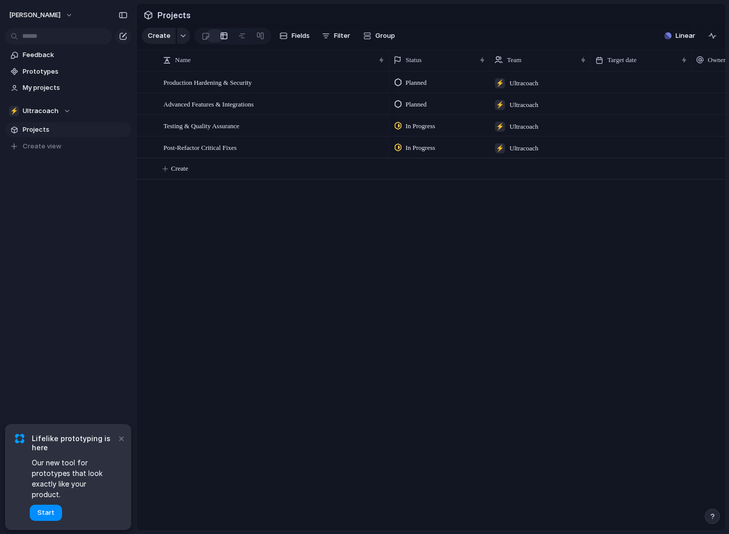
click at [182, 16] on span "Projects" at bounding box center [173, 15] width 37 height 18
click at [296, 35] on span "Fields" at bounding box center [301, 36] width 18 height 10
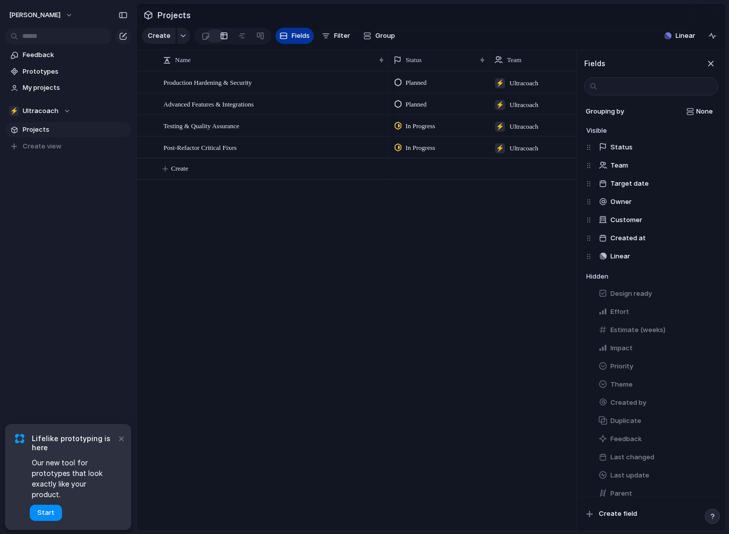
click at [296, 35] on span "Fields" at bounding box center [301, 36] width 18 height 10
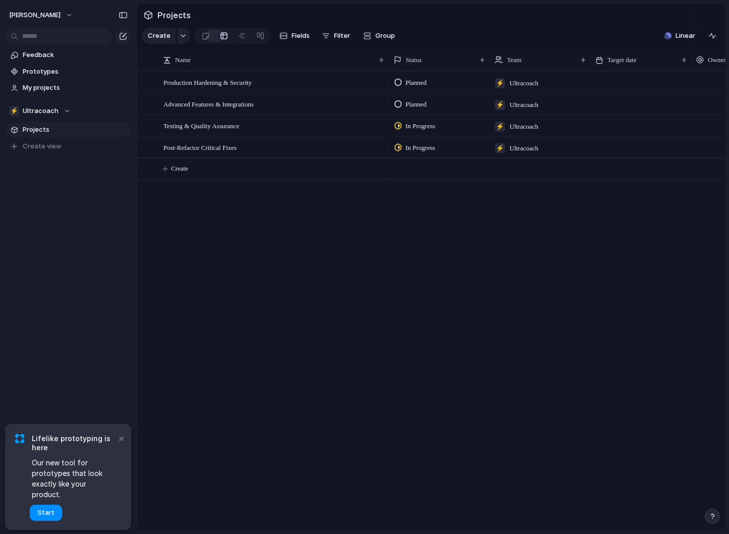
click at [167, 17] on span "Projects" at bounding box center [173, 15] width 37 height 18
click at [54, 89] on span "My projects" at bounding box center [75, 88] width 105 height 10
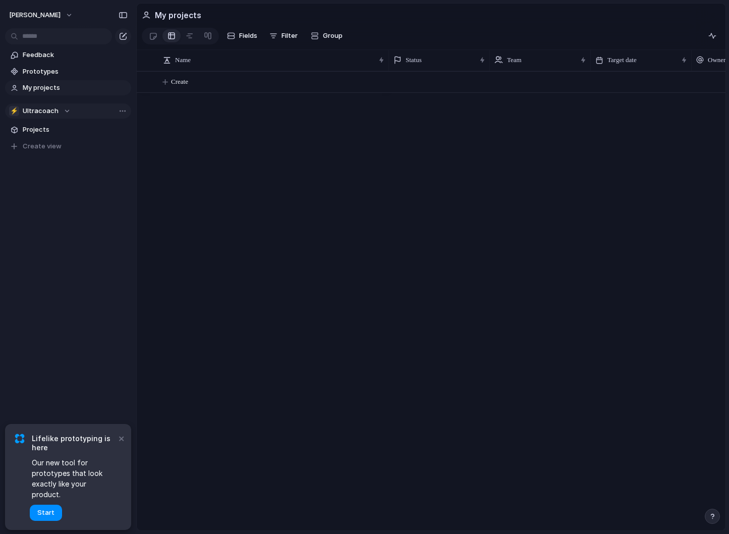
click at [49, 114] on span "Ultracoach" at bounding box center [41, 111] width 36 height 10
click at [49, 114] on div "🏢 Shane-barringer ⚡ Ultracoach Create new team" at bounding box center [364, 267] width 729 height 534
click at [45, 134] on link "Projects" at bounding box center [68, 129] width 126 height 15
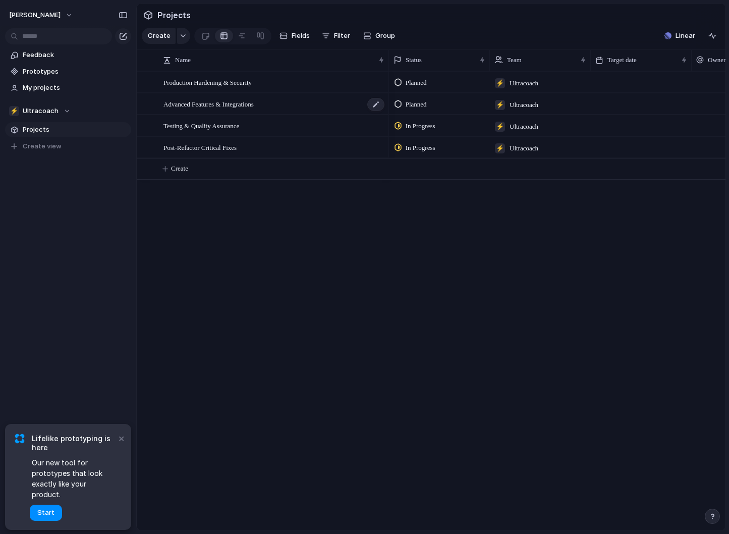
click at [221, 102] on span "Advanced Features & Integrations" at bounding box center [209, 104] width 90 height 12
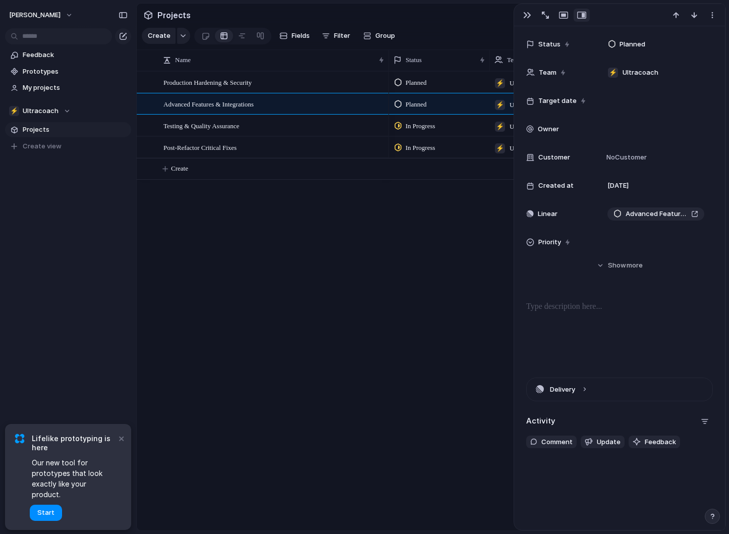
scroll to position [75, 0]
click at [436, 294] on div "Planned ⚡ Ultracoach Planned ⚡ Ultracoach In Progress ⚡ Ultracoach In Progress …" at bounding box center [557, 300] width 337 height 459
click at [436, 16] on div "button" at bounding box center [527, 15] width 8 height 8
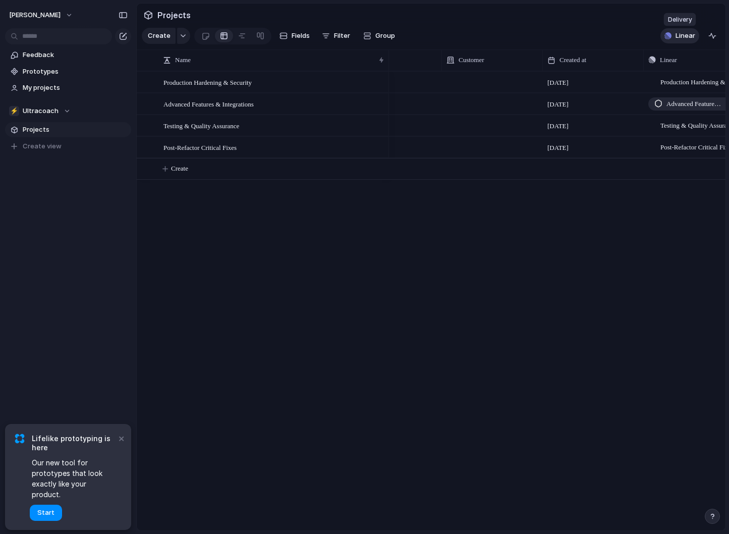
click at [436, 33] on span "Linear" at bounding box center [686, 36] width 20 height 10
click at [436, 35] on div "button" at bounding box center [713, 36] width 8 height 8
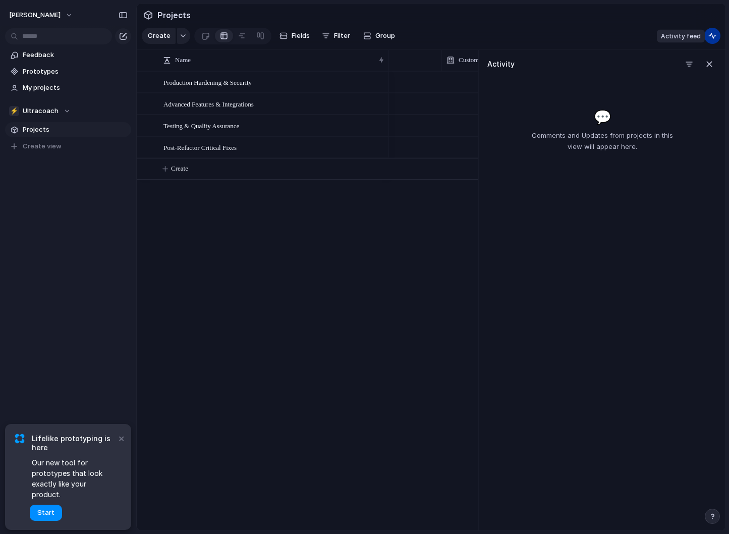
click at [436, 35] on div "button" at bounding box center [713, 36] width 8 height 8
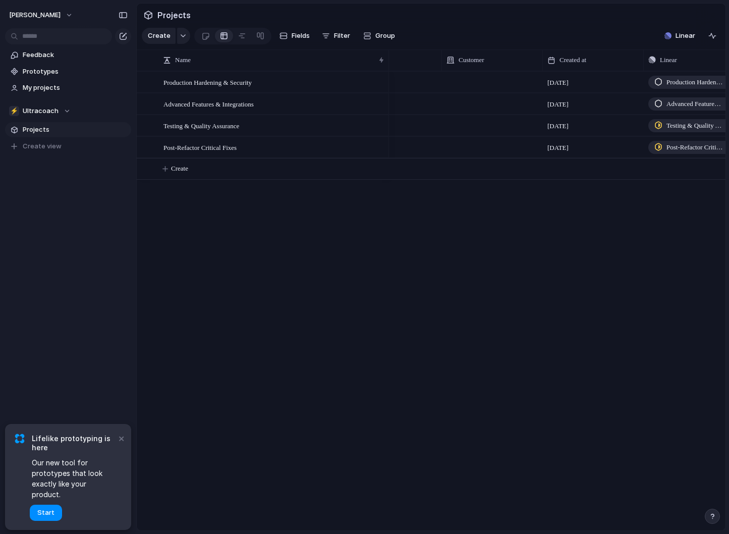
click at [410, 238] on div "25 September Production Hardening & Security 25 September Advanced Features & I…" at bounding box center [557, 300] width 337 height 459
click at [47, 511] on span "Start" at bounding box center [45, 513] width 17 height 10
